Goal: Task Accomplishment & Management: Complete application form

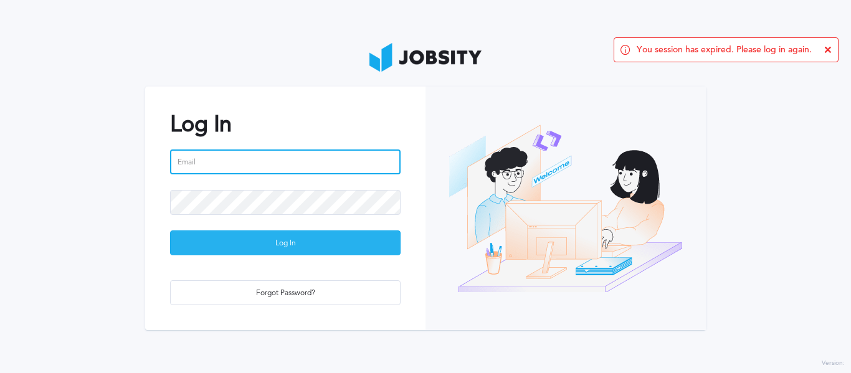
type input "[PERSON_NAME][EMAIL_ADDRESS][DOMAIN_NAME]"
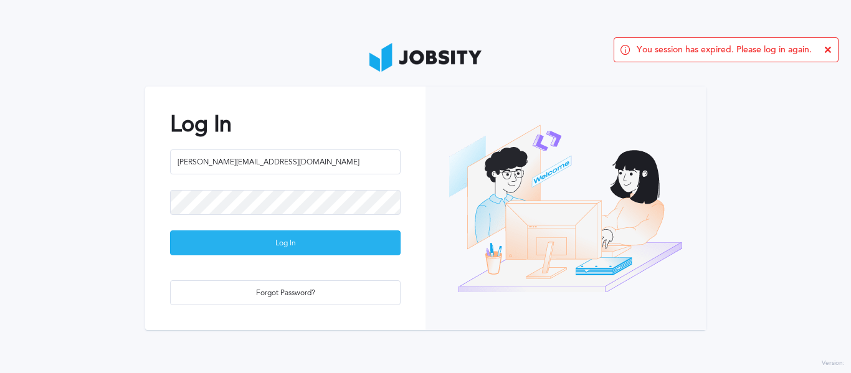
click at [224, 243] on div "Log In" at bounding box center [285, 243] width 229 height 25
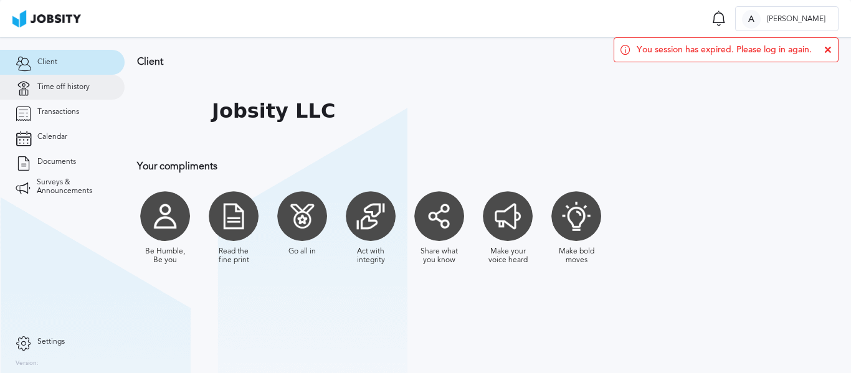
click at [62, 84] on span "Time off history" at bounding box center [63, 87] width 52 height 9
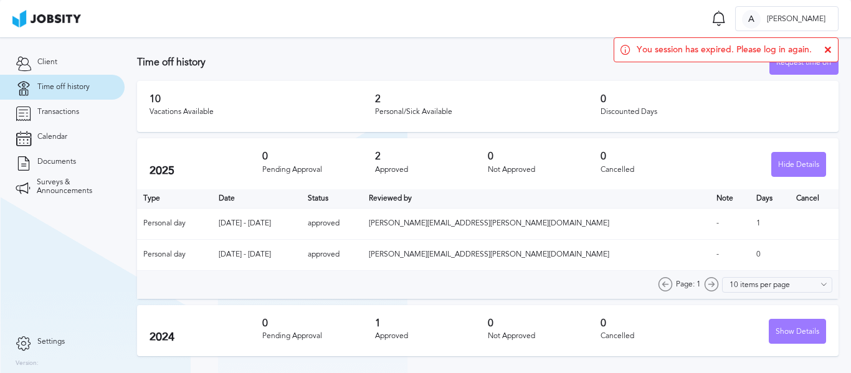
click at [831, 52] on div "You session has expired. Please log in again." at bounding box center [725, 49] width 225 height 25
click at [822, 48] on div "You session has expired. Please log in again." at bounding box center [725, 49] width 225 height 25
click at [825, 48] on icon at bounding box center [827, 49] width 7 height 7
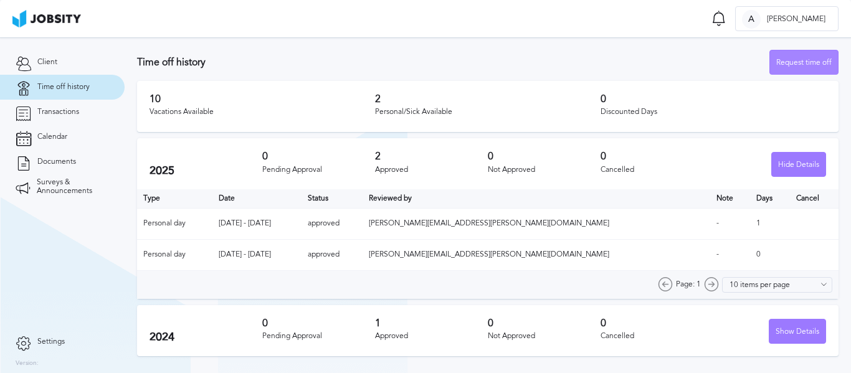
click at [807, 69] on div "Request time off" at bounding box center [804, 62] width 68 height 25
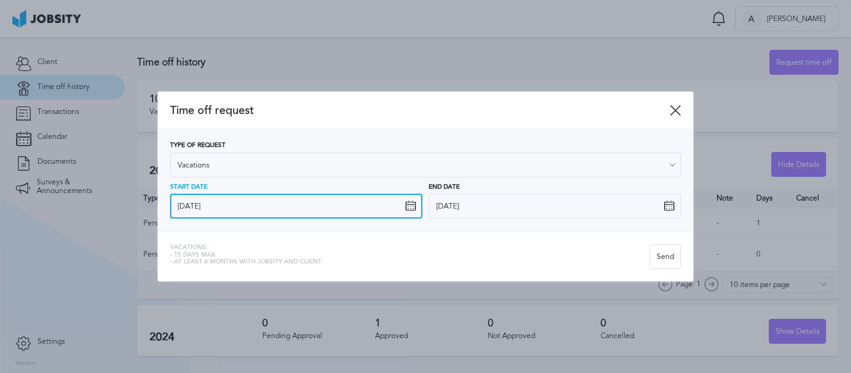
click at [323, 200] on input "[DATE]" at bounding box center [296, 206] width 252 height 25
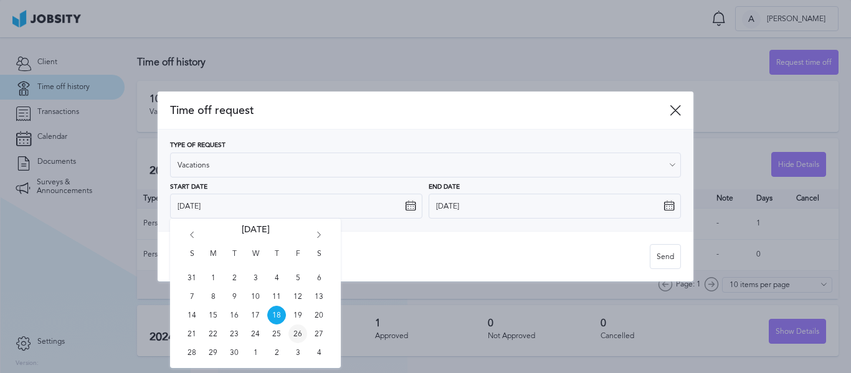
click at [298, 335] on span "26" at bounding box center [297, 333] width 19 height 19
type input "[DATE]"
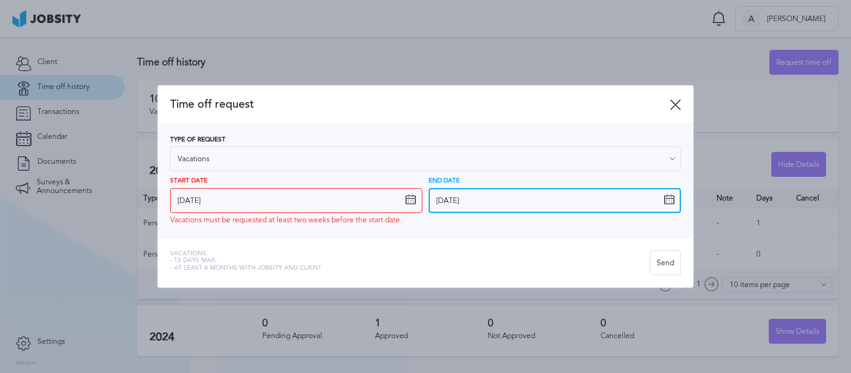
click at [554, 201] on input "[DATE]" at bounding box center [554, 200] width 252 height 25
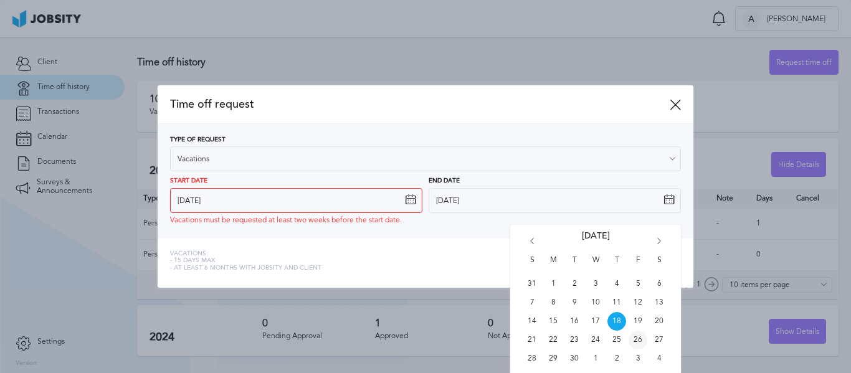
click at [636, 337] on span "26" at bounding box center [637, 340] width 19 height 19
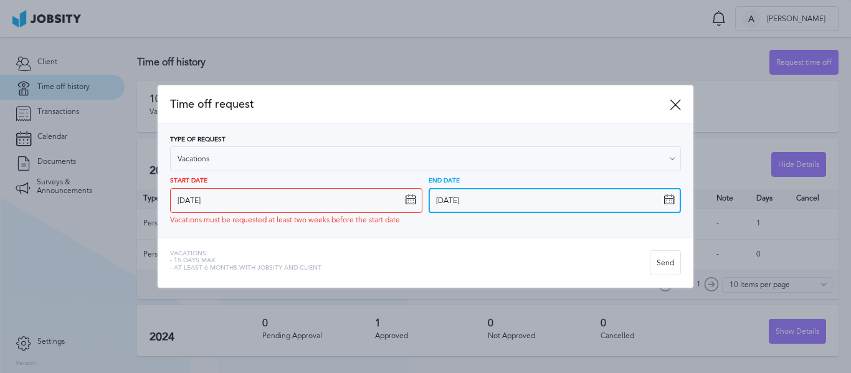
click at [655, 200] on input "[DATE]" at bounding box center [554, 200] width 252 height 25
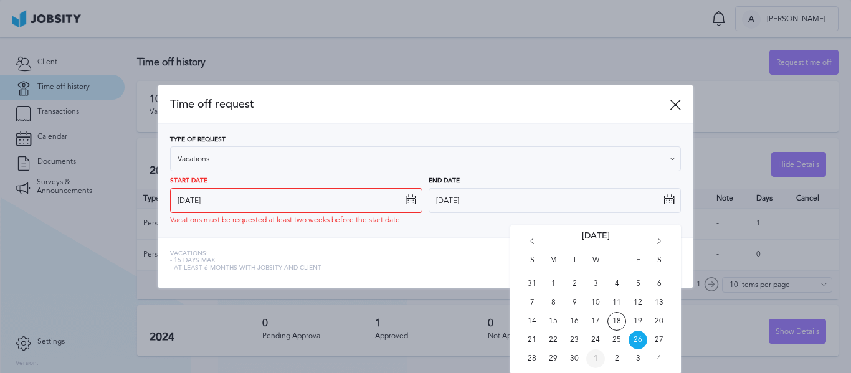
click at [597, 358] on span "1" at bounding box center [595, 358] width 19 height 19
type input "[DATE]"
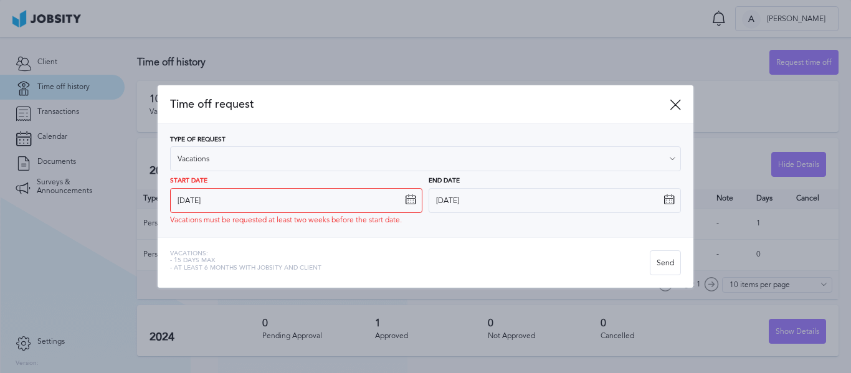
click at [552, 241] on div "Vacations: - 15 days max - At least 6 months with jobsity and client Send" at bounding box center [425, 262] width 535 height 50
click at [660, 259] on div "Send" at bounding box center [665, 263] width 30 height 25
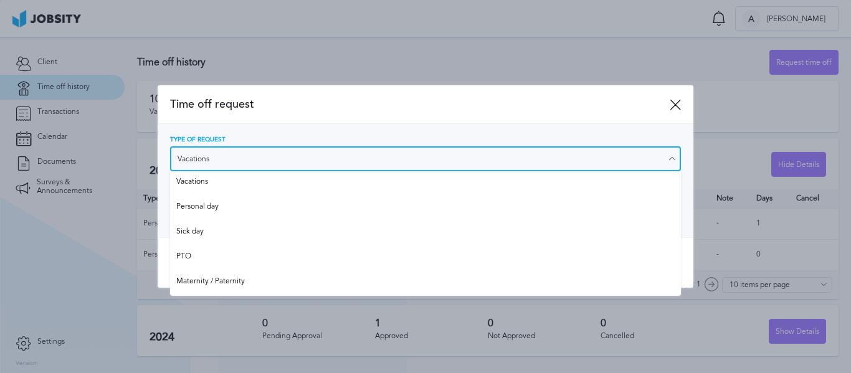
click at [444, 164] on input "Vacations" at bounding box center [425, 158] width 511 height 25
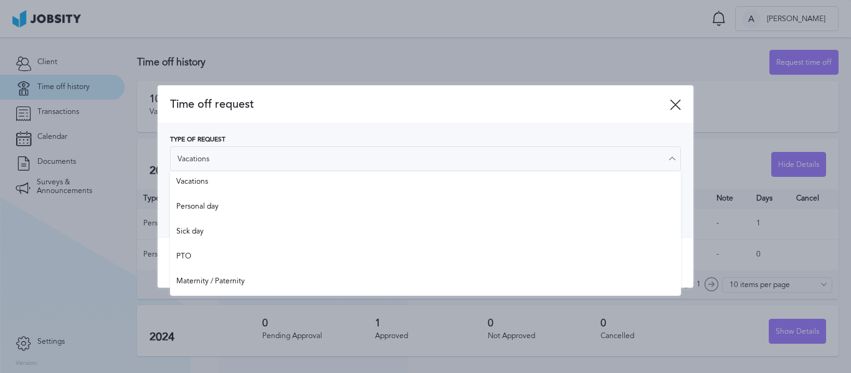
click at [529, 104] on span "Time off request" at bounding box center [419, 104] width 499 height 13
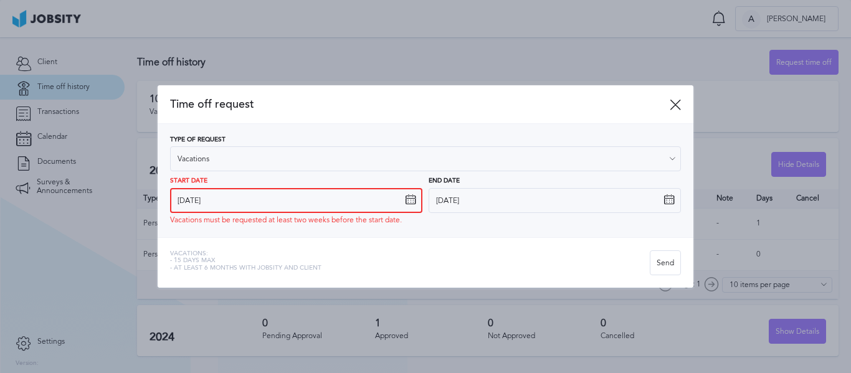
click at [416, 205] on input "[DATE]" at bounding box center [296, 200] width 252 height 25
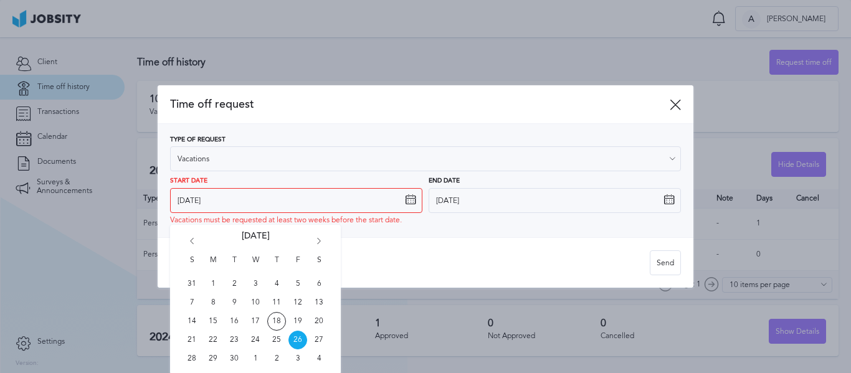
click at [474, 248] on div "Vacations: - 15 days max - At least 6 months with jobsity and client Send" at bounding box center [425, 262] width 535 height 50
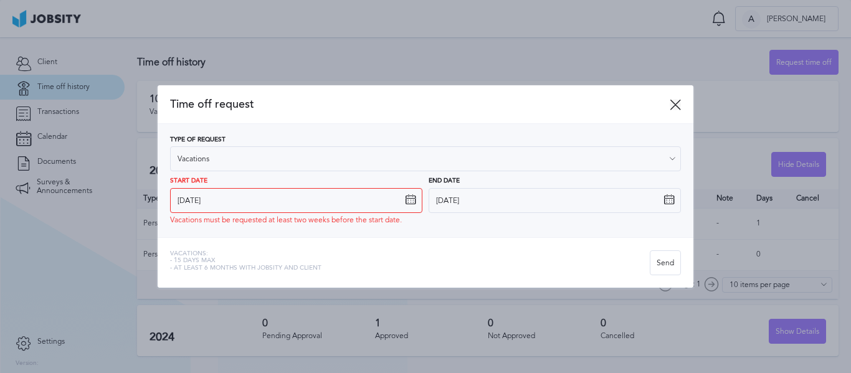
click at [675, 107] on icon at bounding box center [674, 104] width 11 height 11
